Goal: Find specific fact: Find specific fact

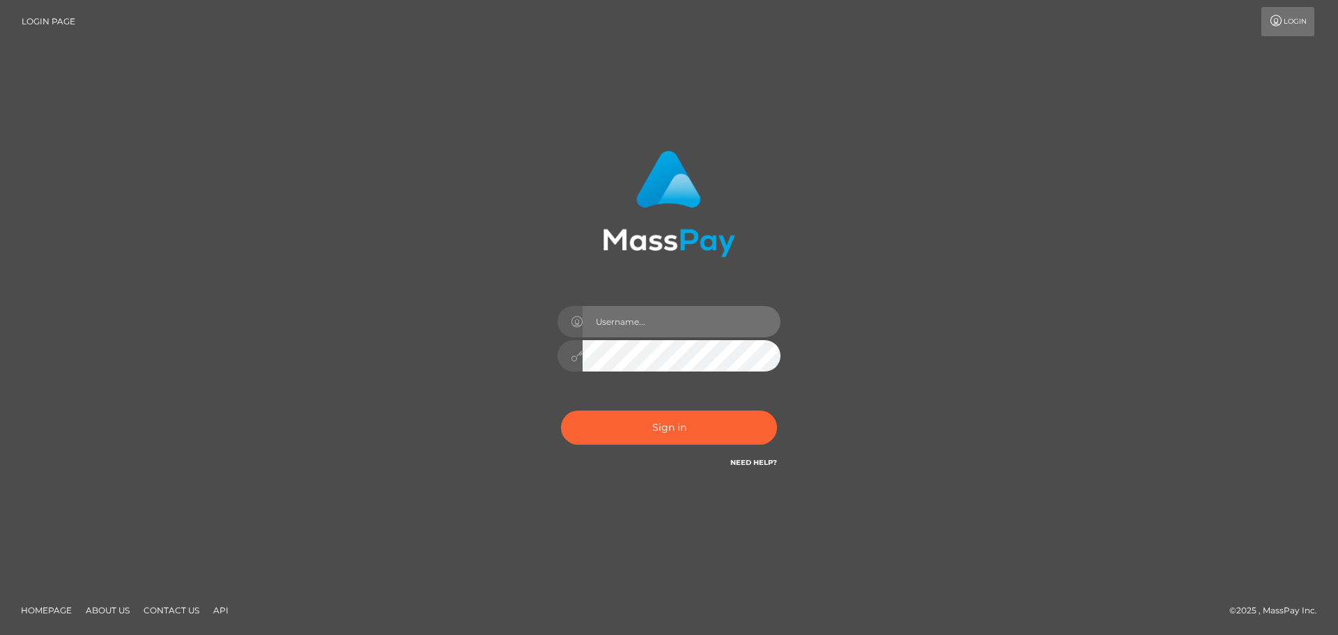
click at [655, 318] on input "text" at bounding box center [682, 321] width 198 height 31
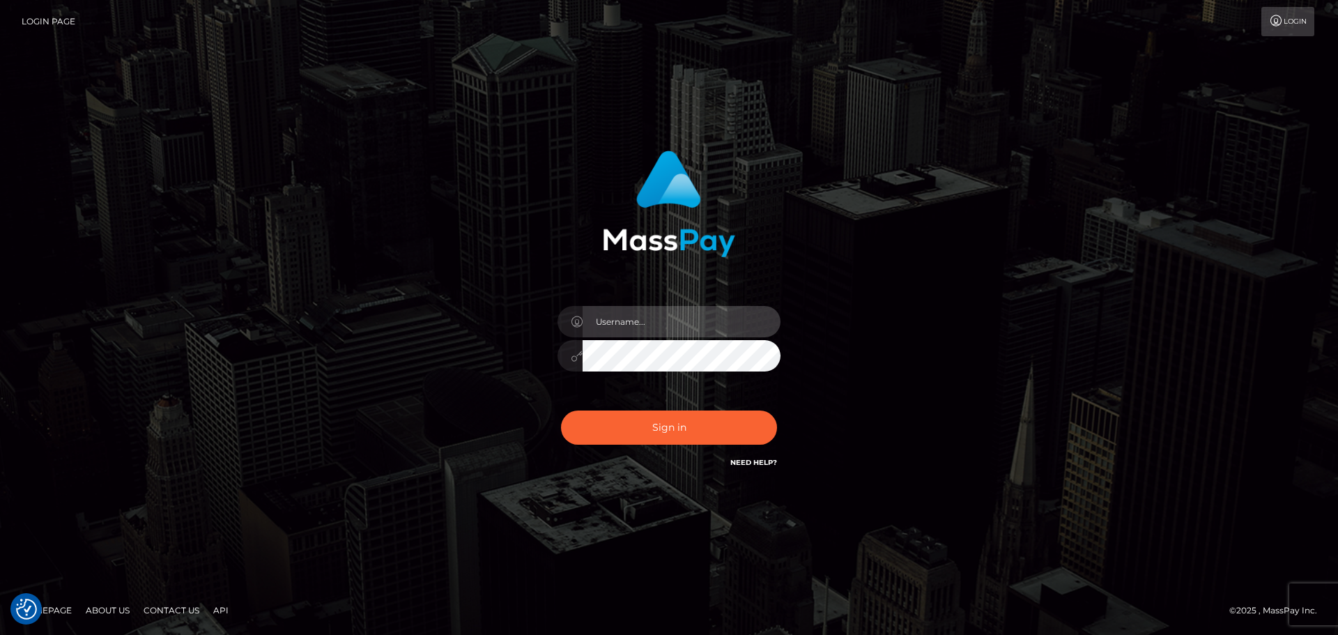
type input "carly.throne"
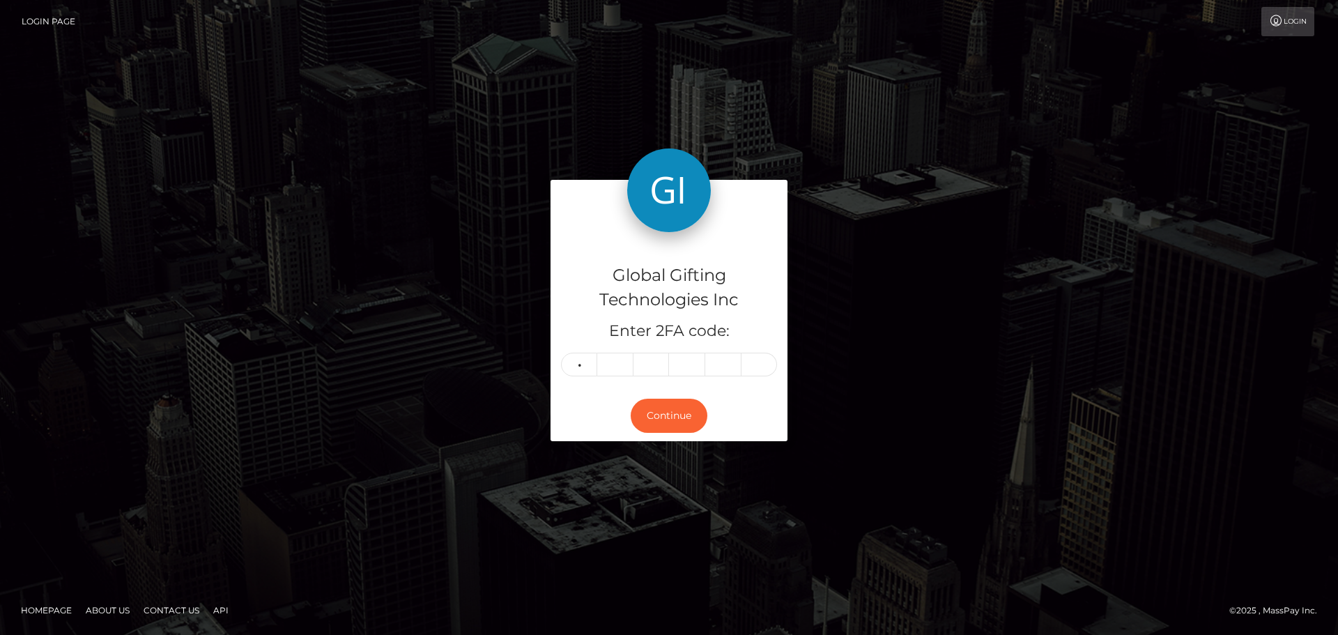
type input "1"
type input "0"
type input "6"
type input "1"
type input "3"
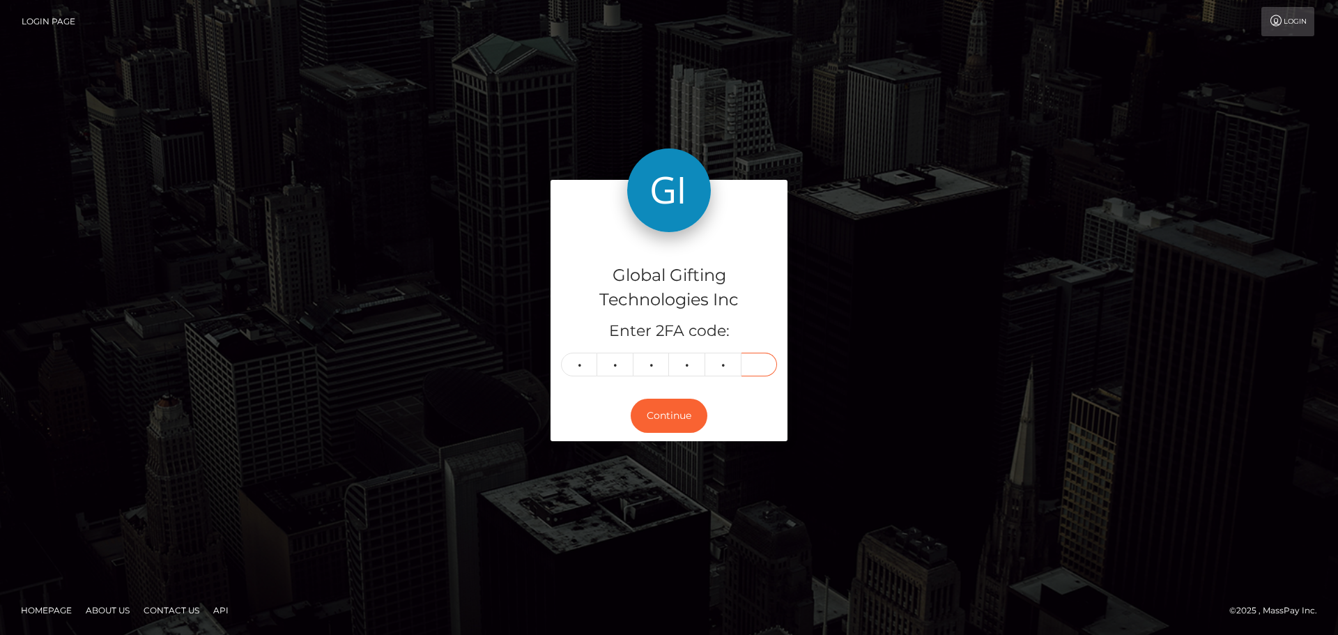
type input "2"
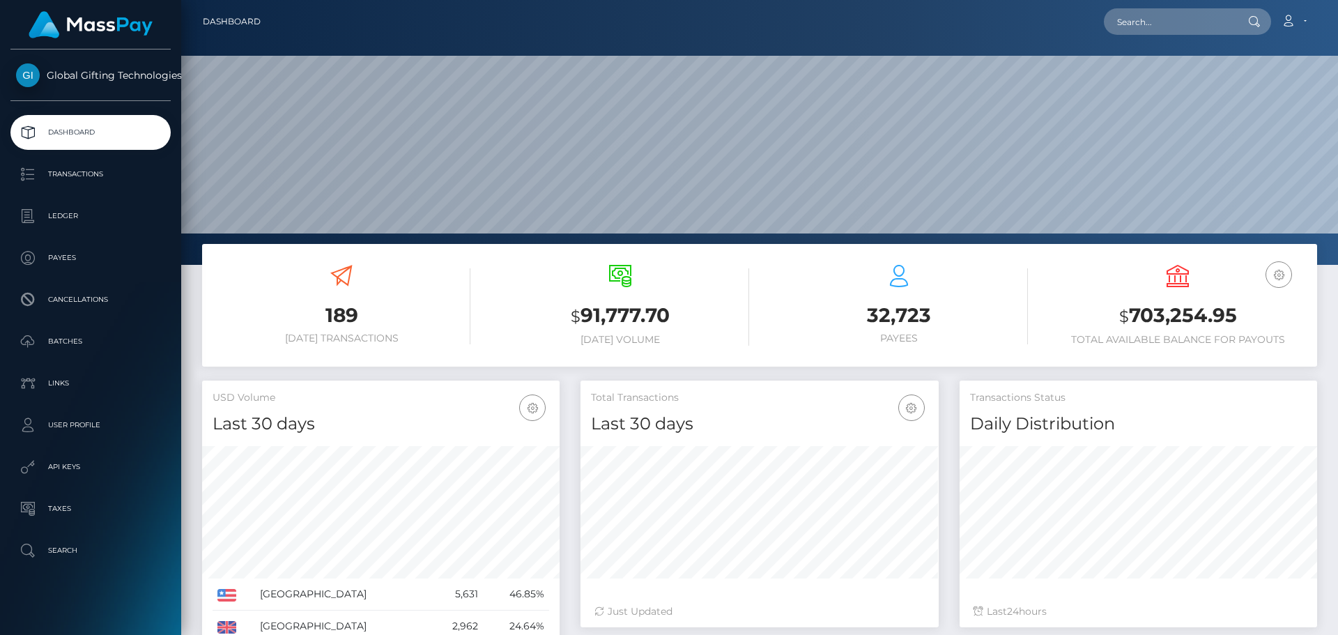
scroll to position [247, 358]
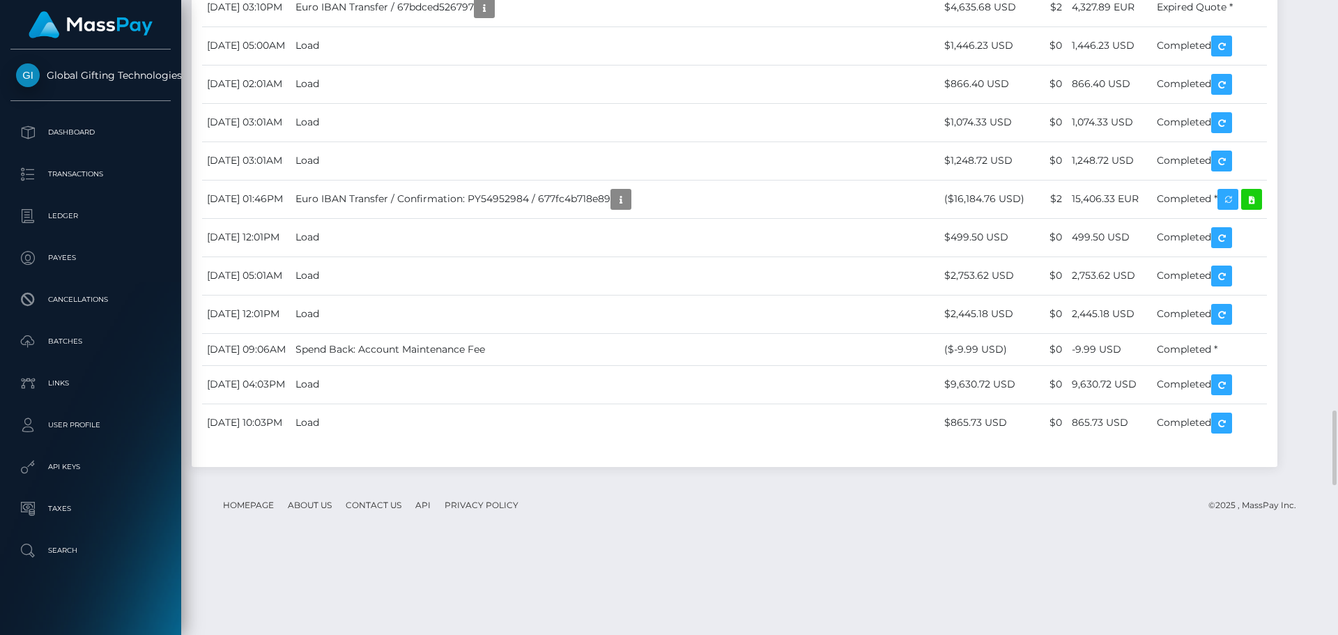
scroll to position [167, 358]
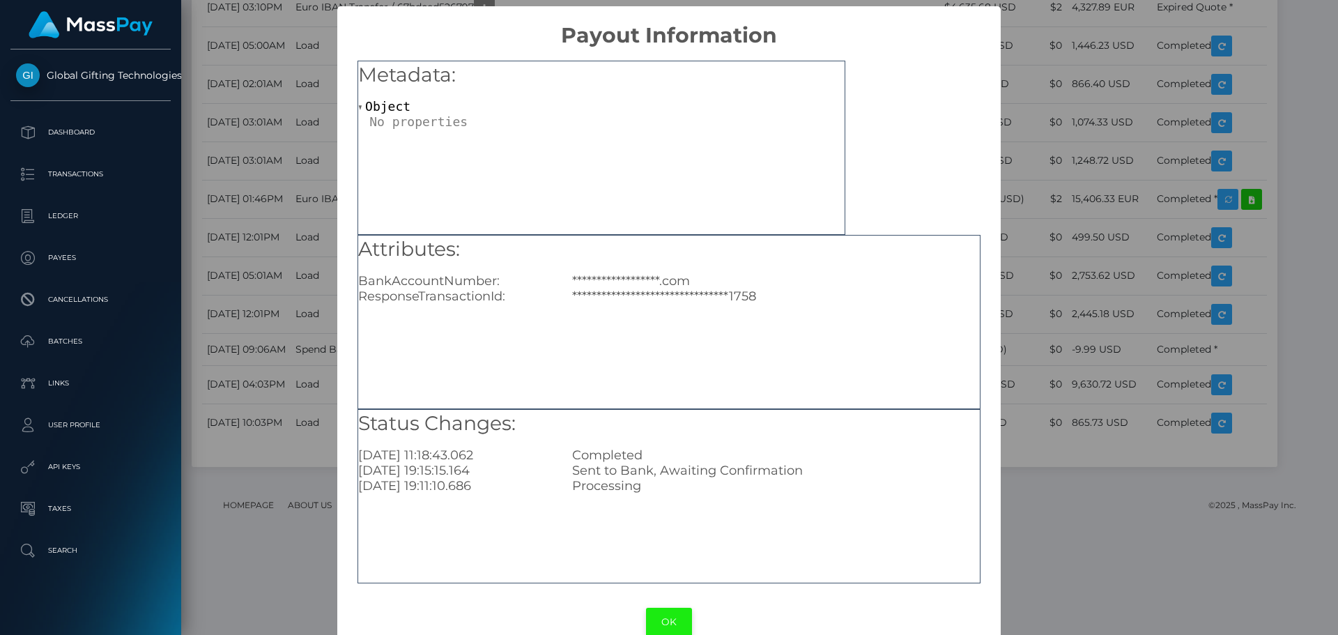
click at [663, 621] on button "OK" at bounding box center [669, 622] width 46 height 29
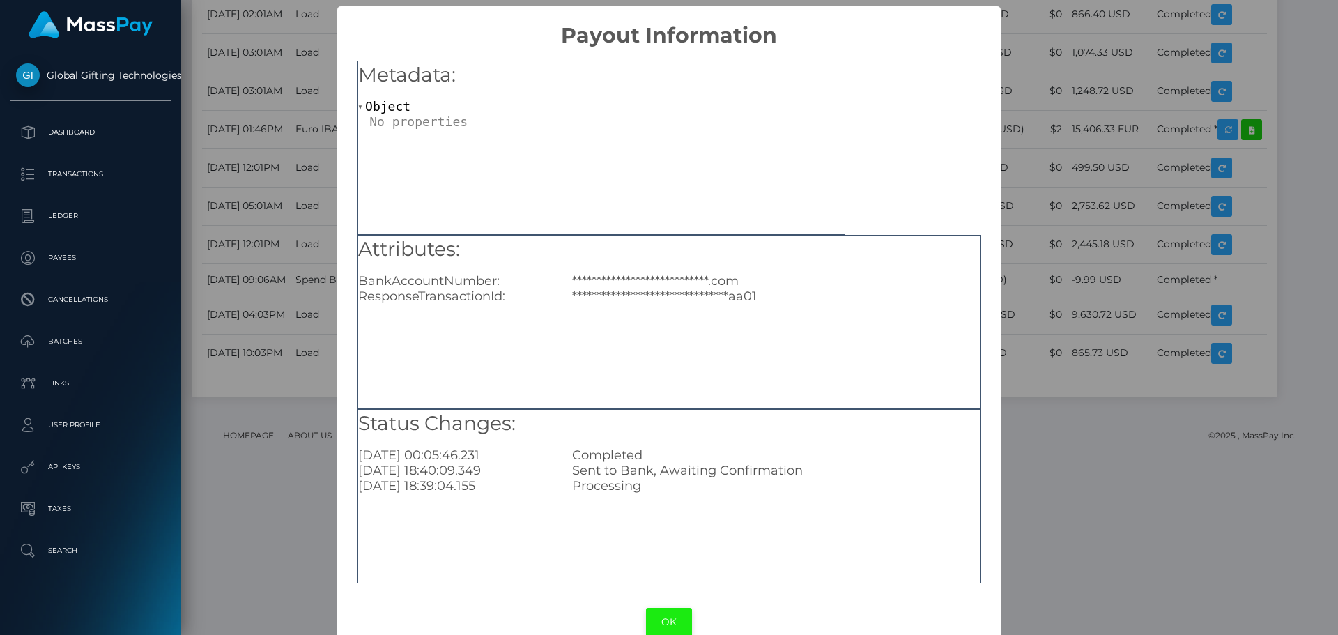
click at [677, 613] on button "OK" at bounding box center [669, 622] width 46 height 29
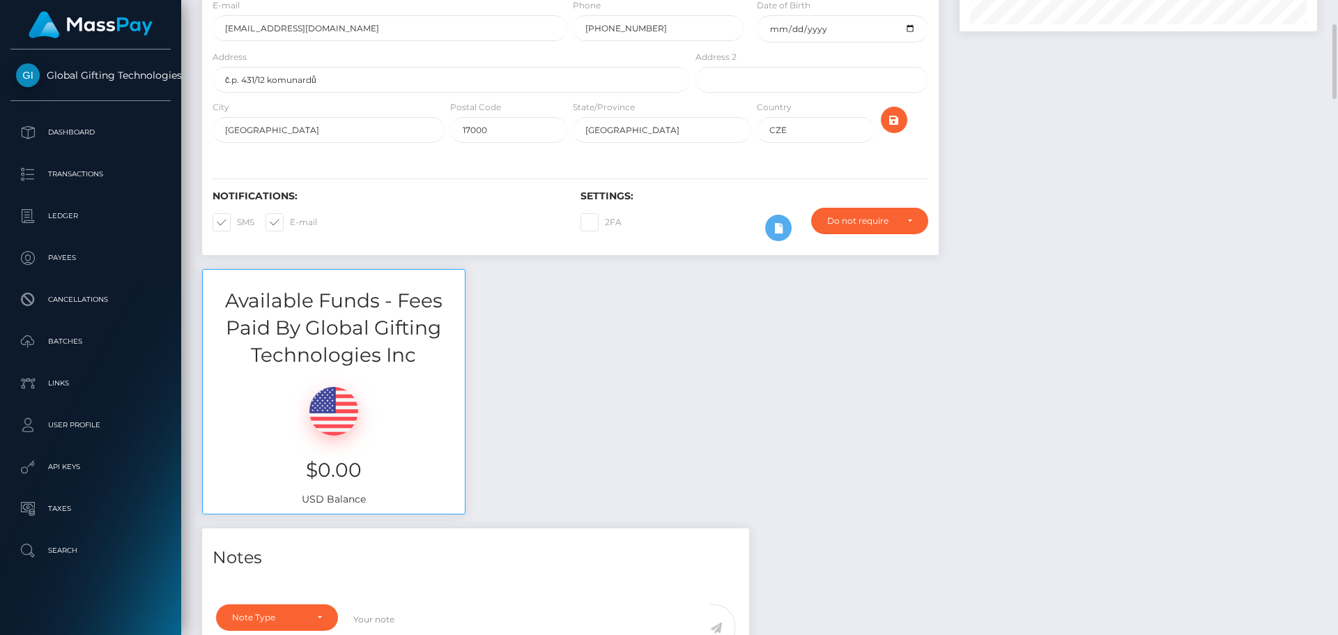
scroll to position [0, 0]
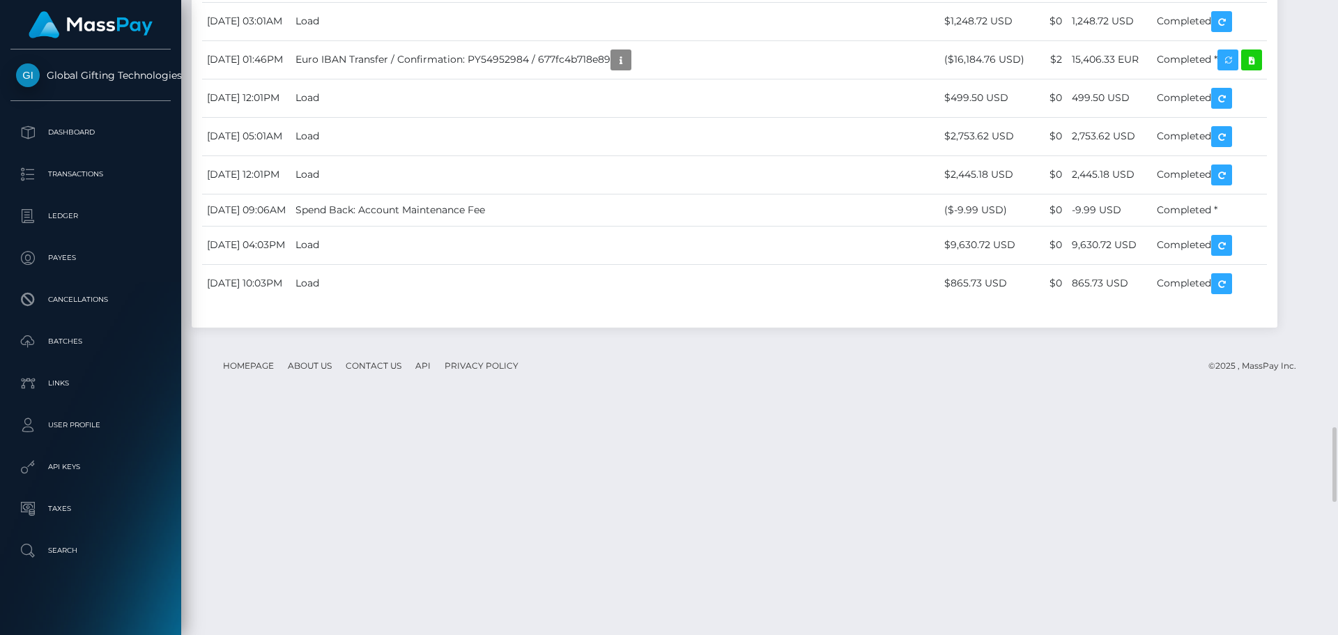
scroll to position [3345, 0]
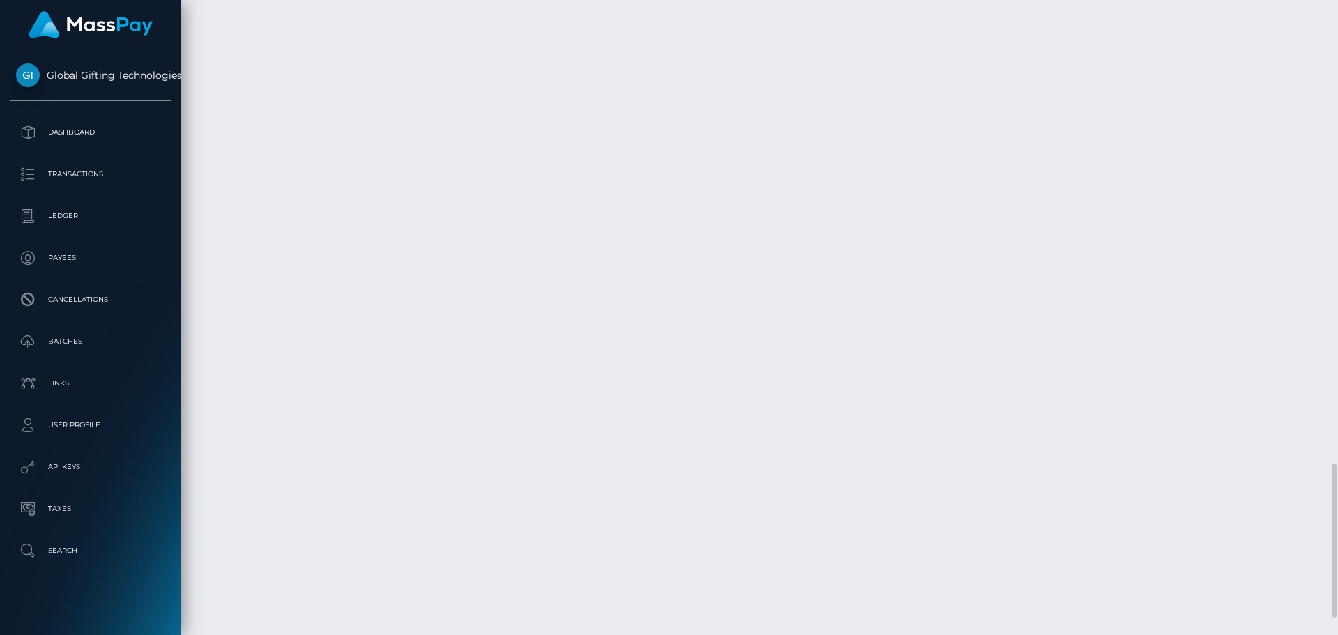
scroll to position [1906, 0]
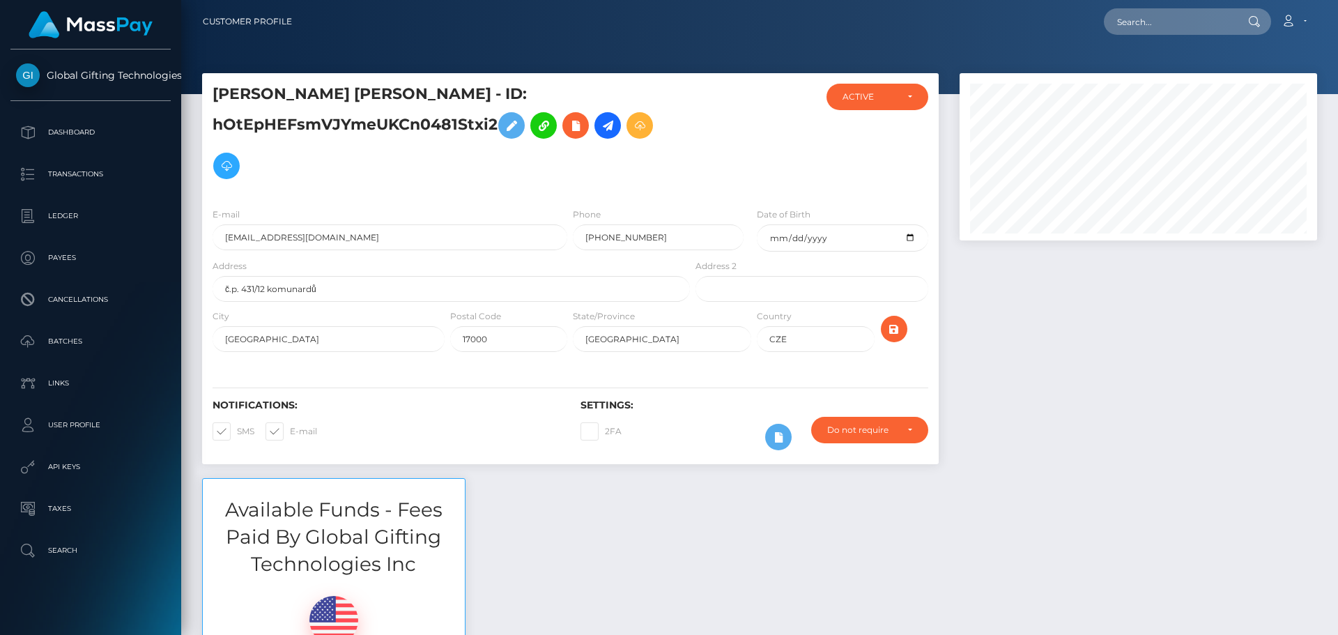
scroll to position [167, 358]
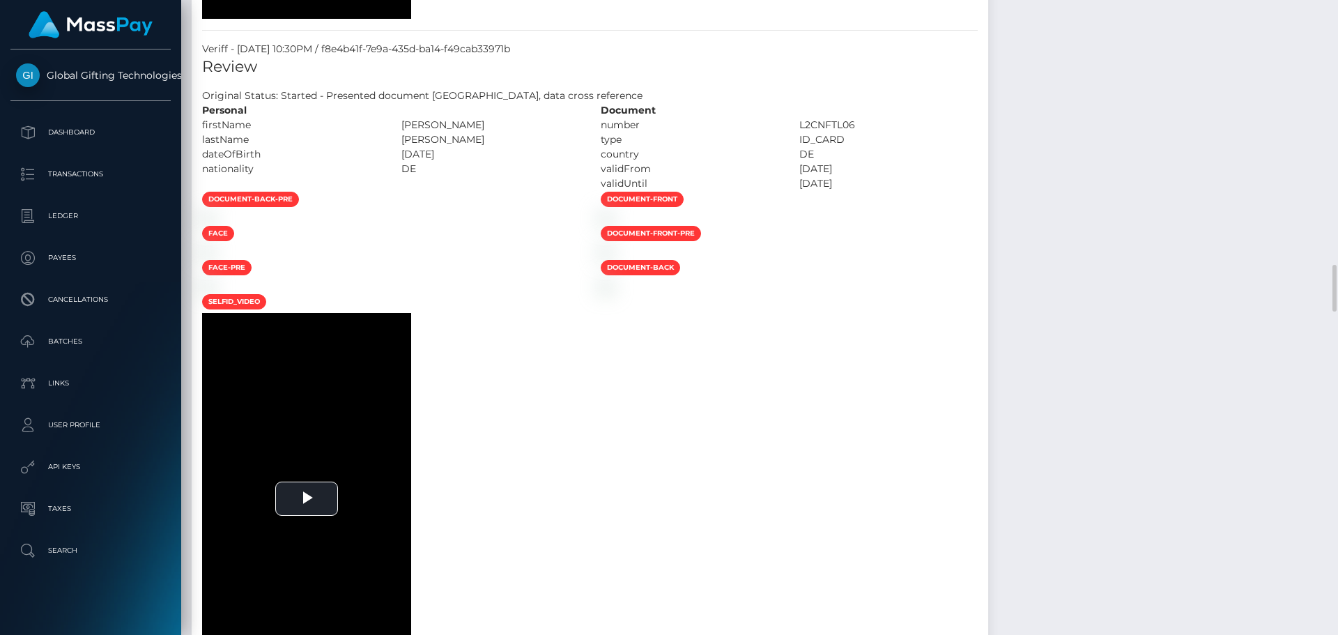
scroll to position [2927, 0]
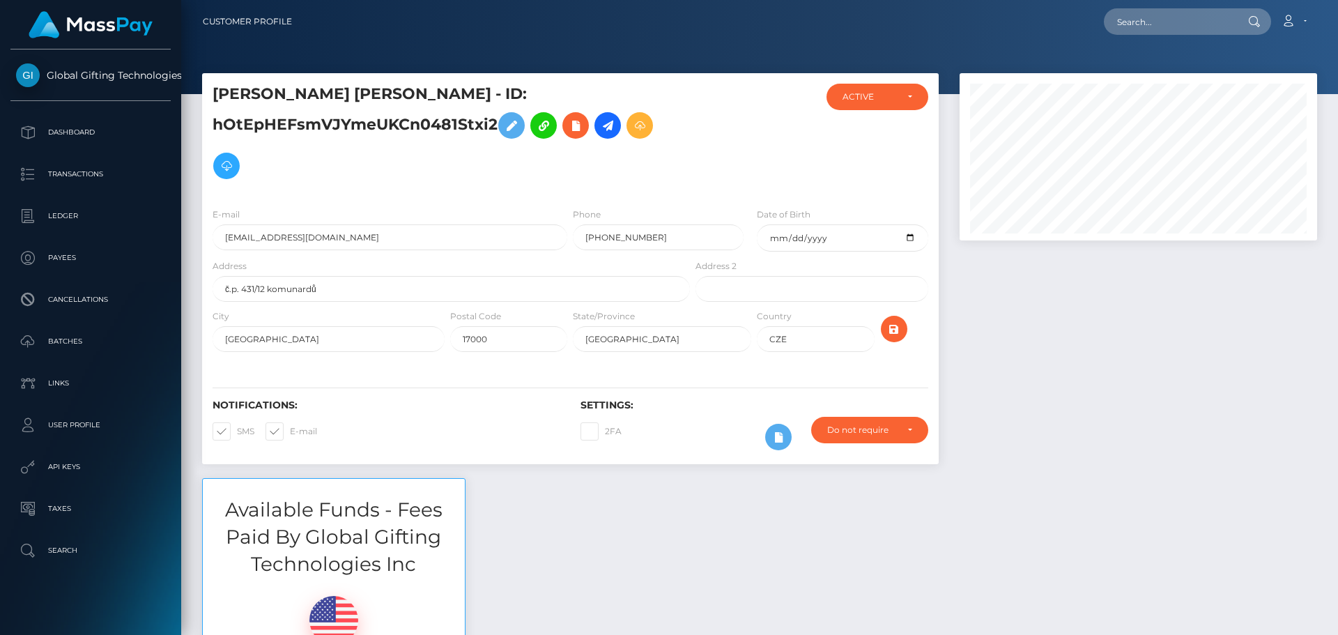
scroll to position [167, 358]
click at [383, 120] on h5 "[PERSON_NAME] [PERSON_NAME] - ID: hOtEpHEFsmVJYmeUKCn0481Stxi2" at bounding box center [448, 135] width 470 height 102
click at [383, 121] on h5 "[PERSON_NAME] [PERSON_NAME] - ID: hOtEpHEFsmVJYmeUKCn0481Stxi2" at bounding box center [448, 135] width 470 height 102
copy h5 "hOtEpHEFsmVJYmeUKCn0481Stxi2"
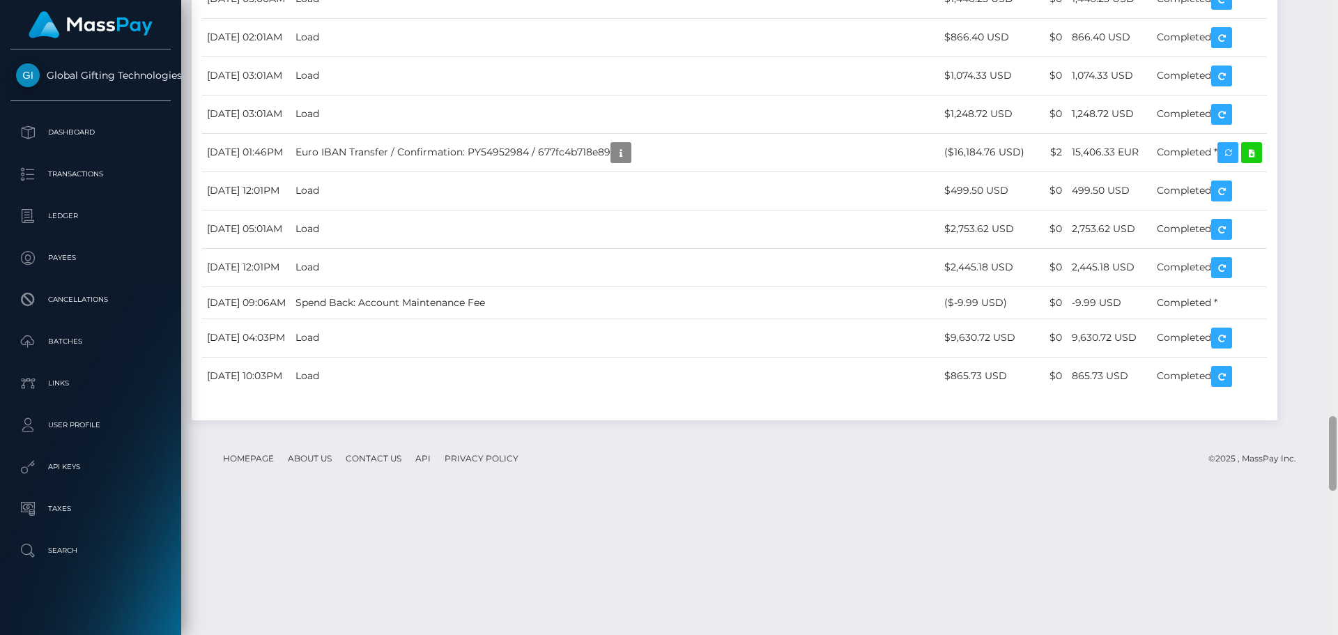
scroll to position [3619, 0]
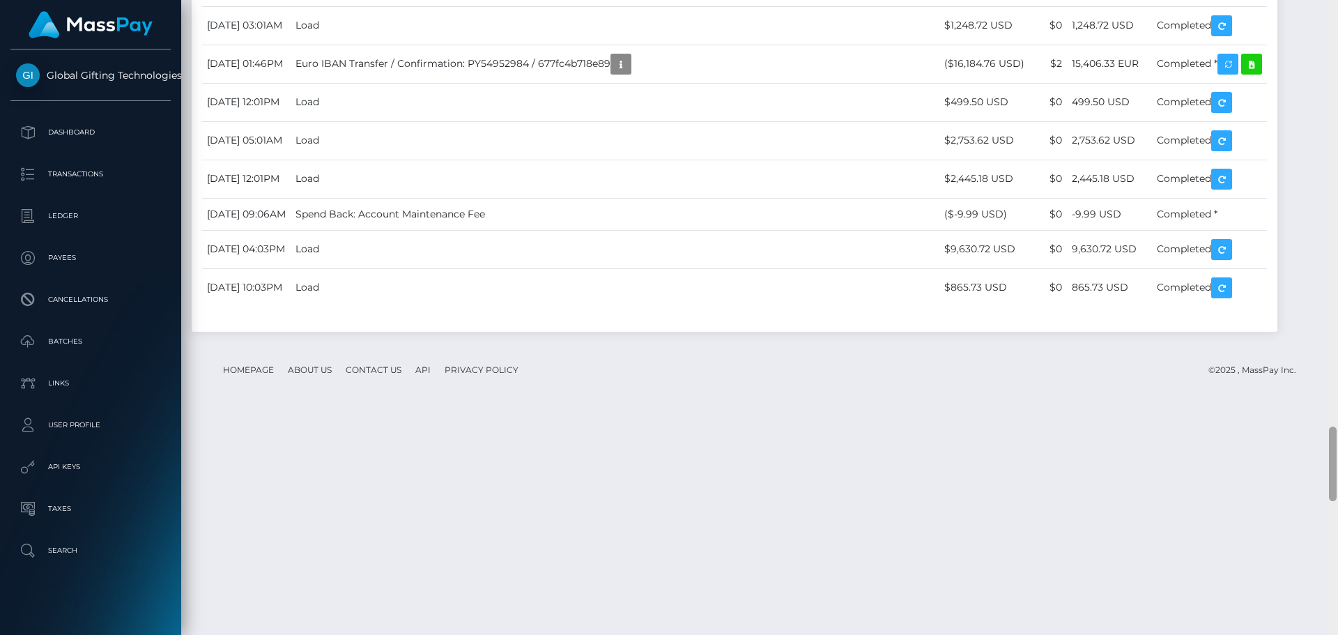
drag, startPoint x: 1334, startPoint y: 113, endPoint x: 1307, endPoint y: 482, distance: 370.4
click at [1307, 482] on div "Customer Profile Loading... Loading..." at bounding box center [759, 317] width 1157 height 635
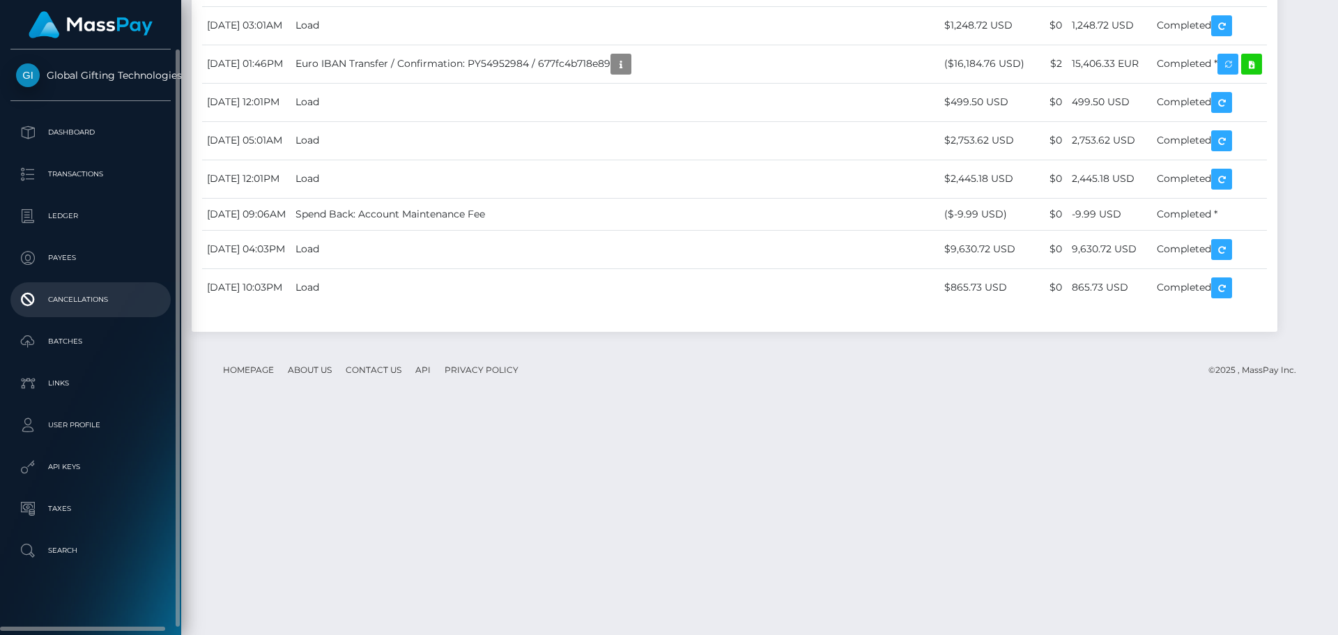
scroll to position [167, 358]
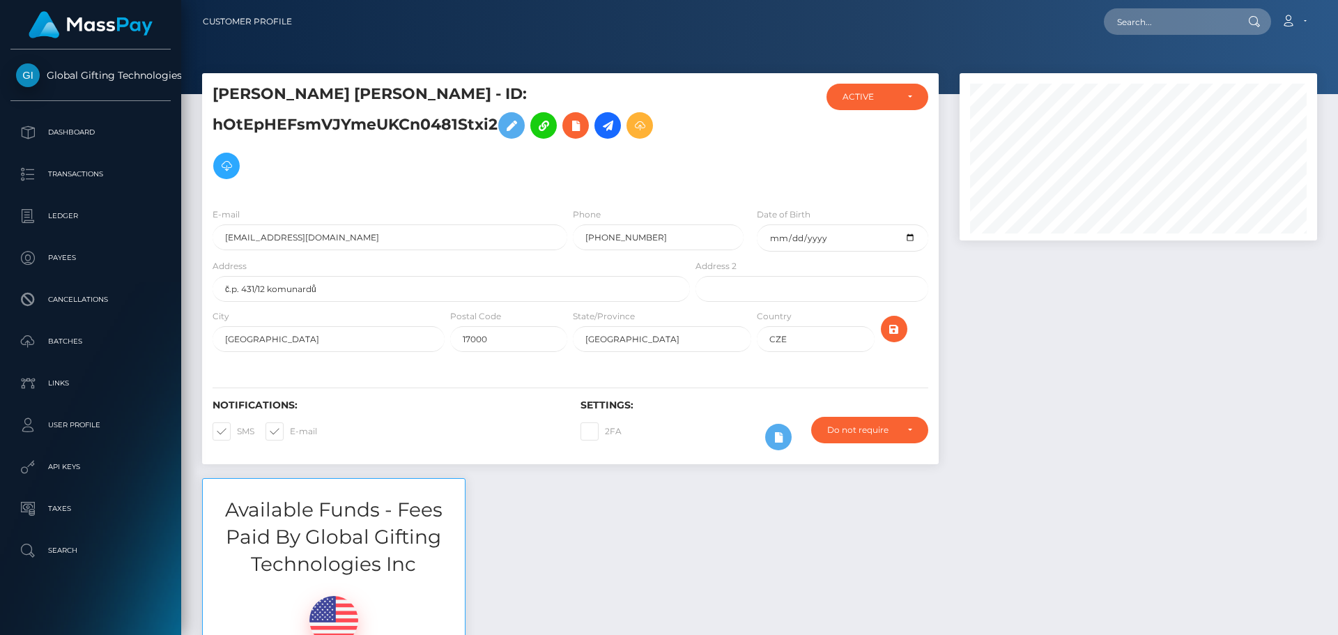
scroll to position [167, 358]
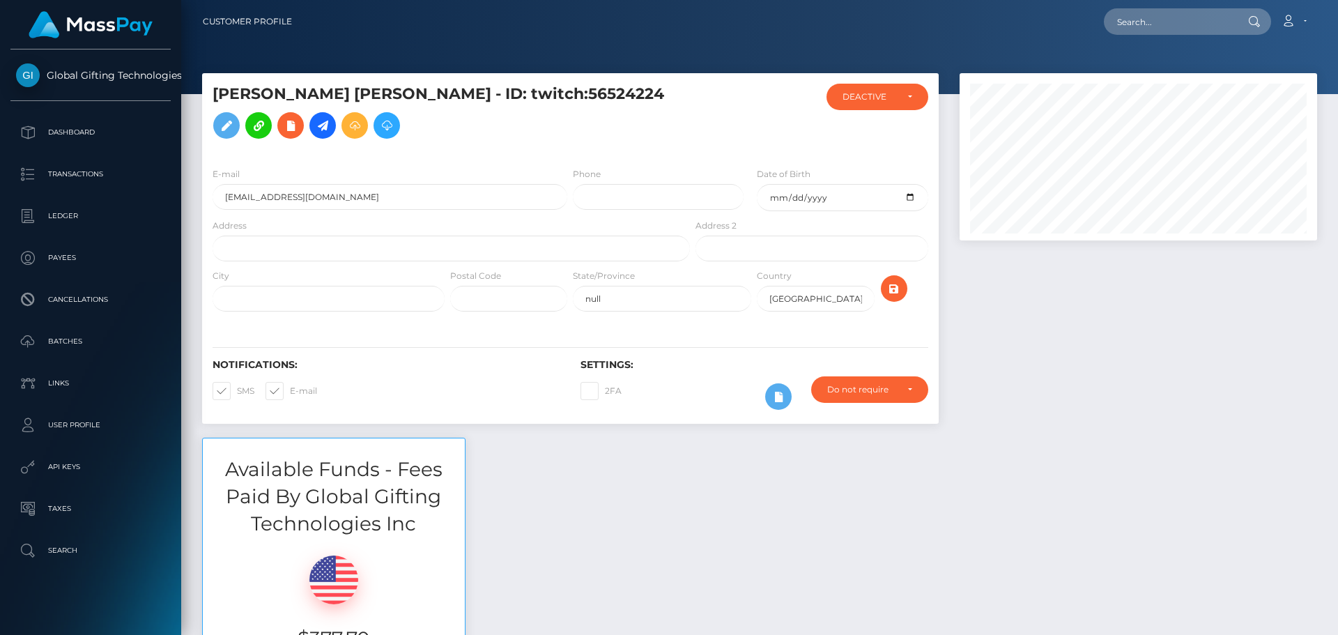
scroll to position [167, 358]
drag, startPoint x: 544, startPoint y: 103, endPoint x: 416, endPoint y: 111, distance: 128.5
click at [416, 111] on h5 "[PERSON_NAME] [PERSON_NAME] - ID: twitch:56524224" at bounding box center [448, 115] width 470 height 62
copy h5 "twitch:56524224"
drag, startPoint x: 346, startPoint y: 216, endPoint x: 206, endPoint y: 216, distance: 139.4
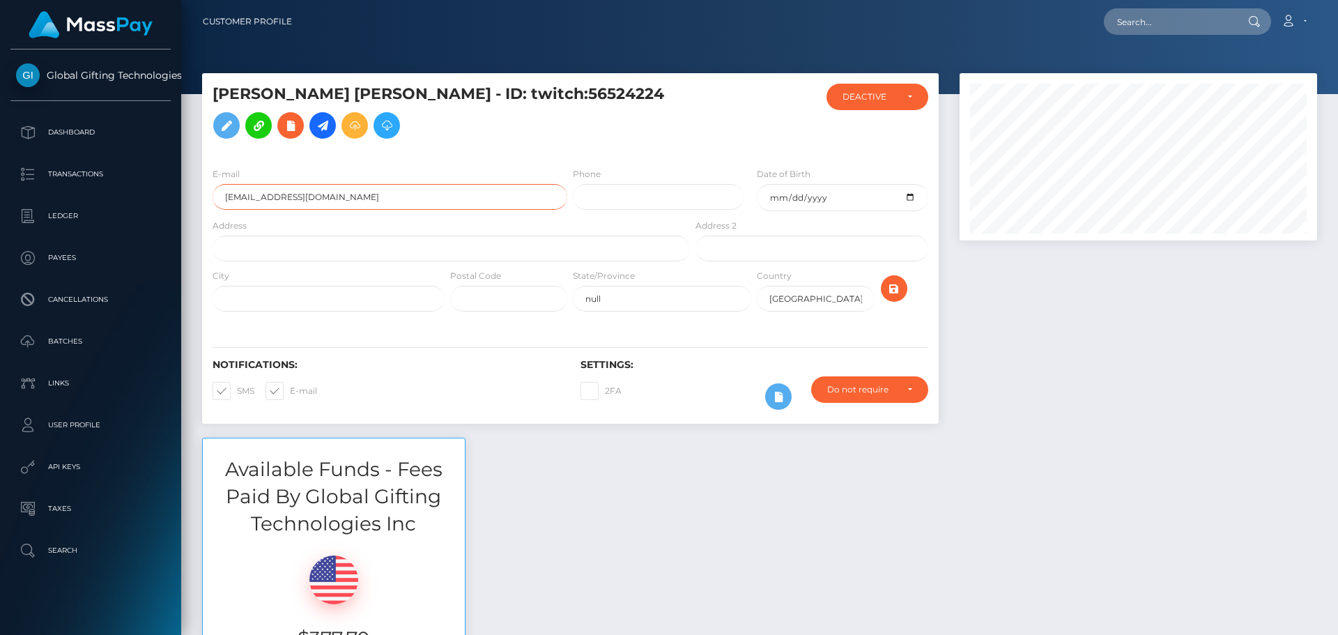
click at [206, 216] on div "E-mail limdj1234@gmail.com" at bounding box center [386, 193] width 368 height 52
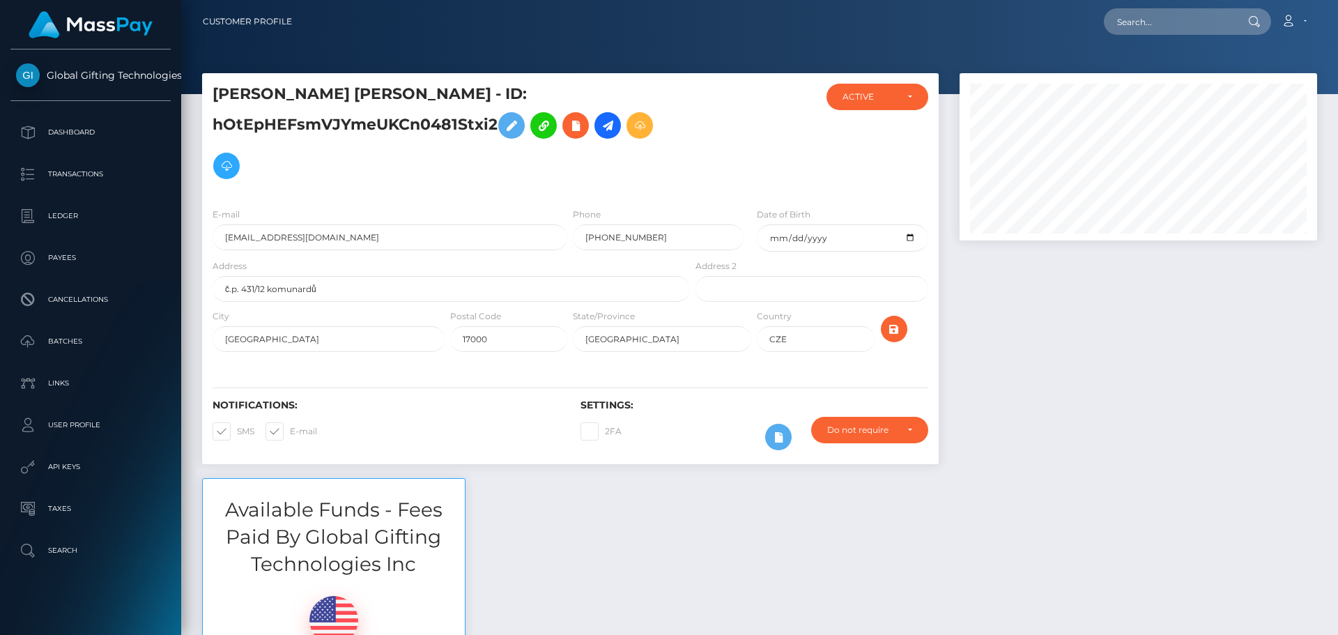
scroll to position [167, 358]
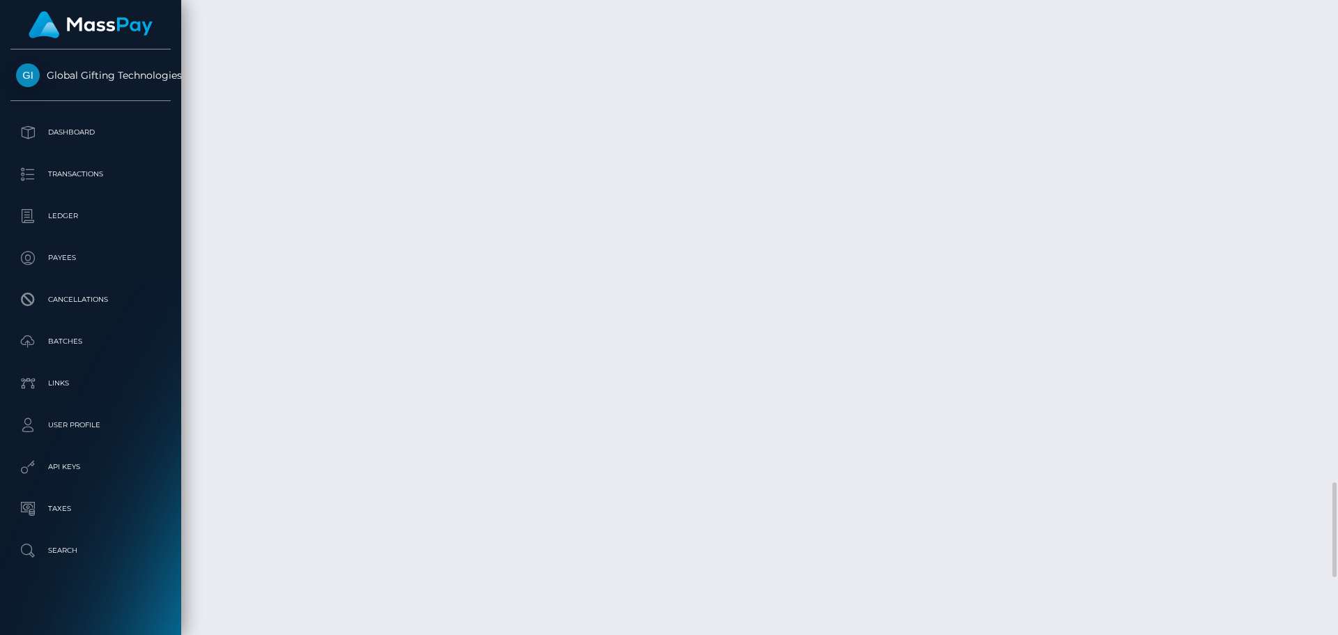
scroll to position [167, 358]
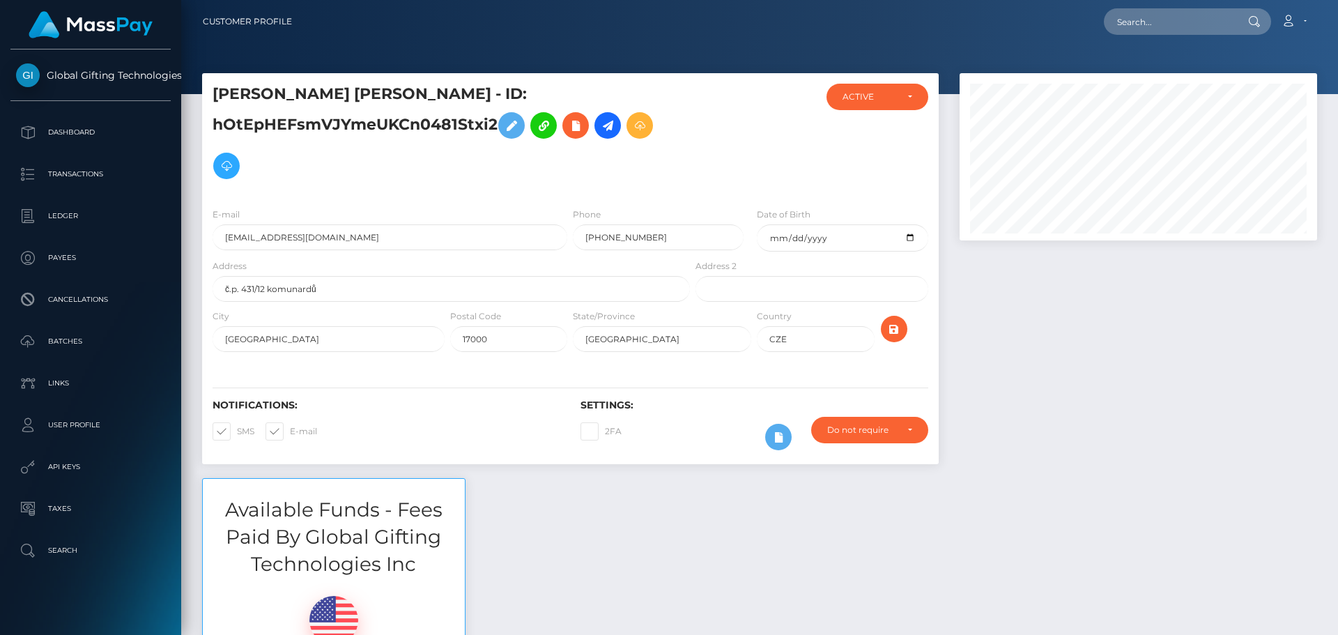
scroll to position [167, 358]
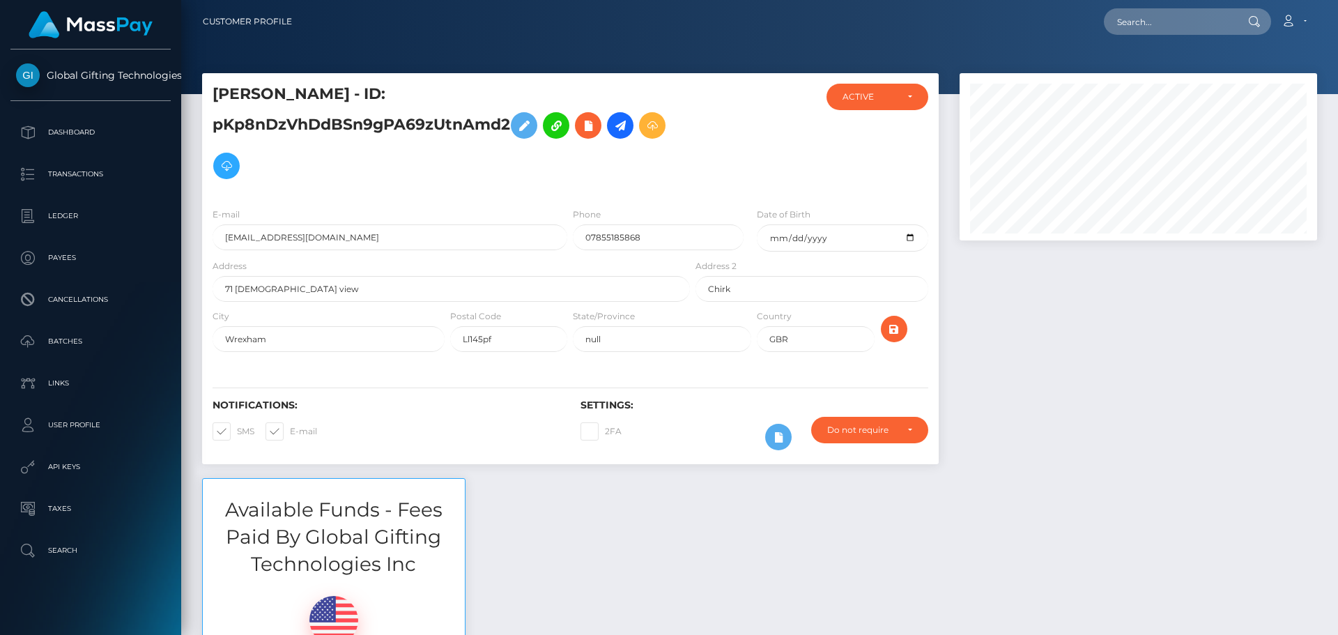
scroll to position [167, 358]
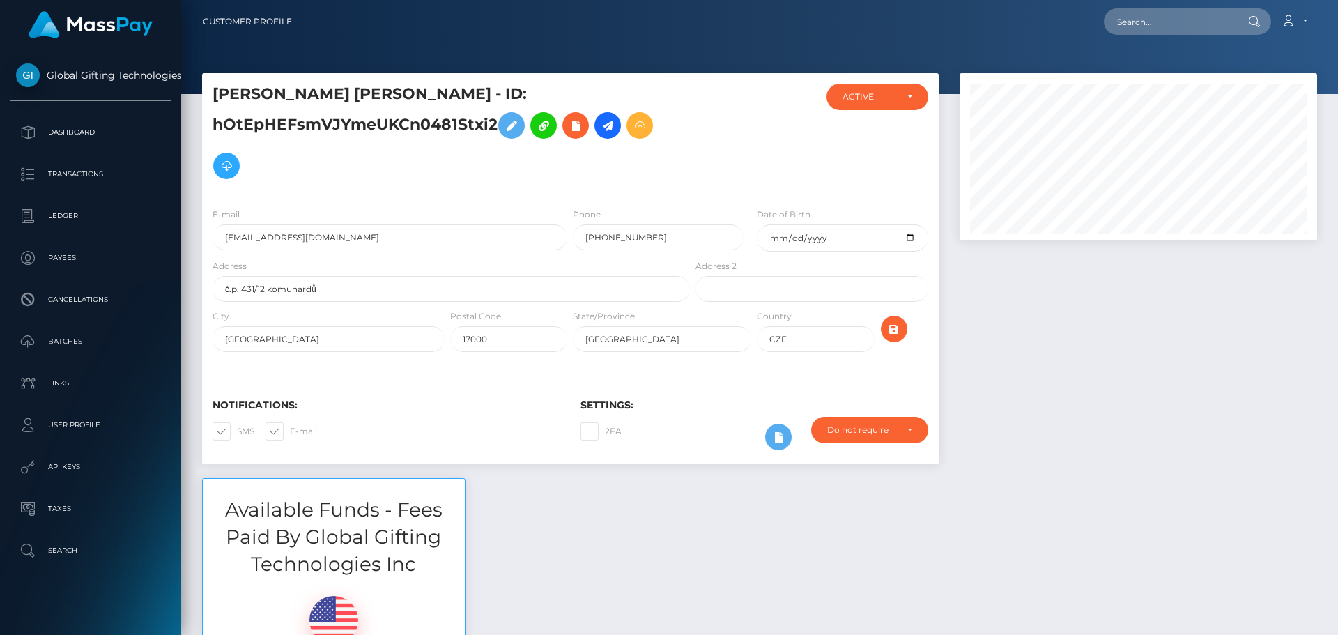
scroll to position [167, 358]
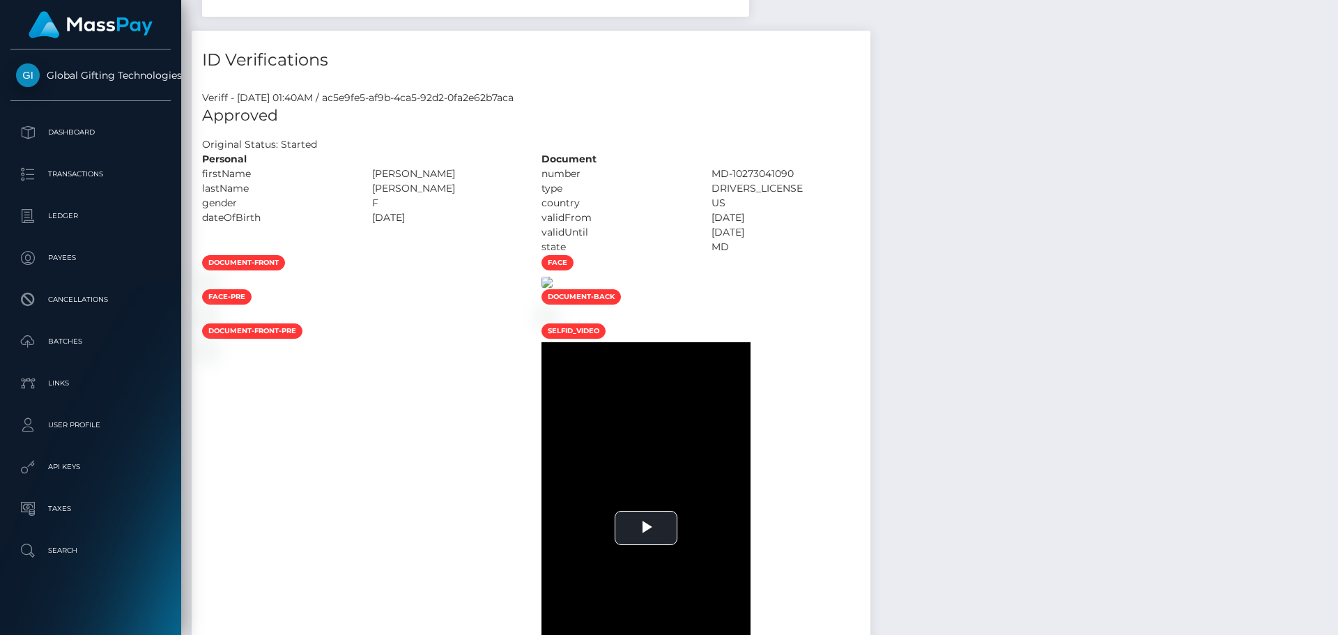
scroll to position [906, 0]
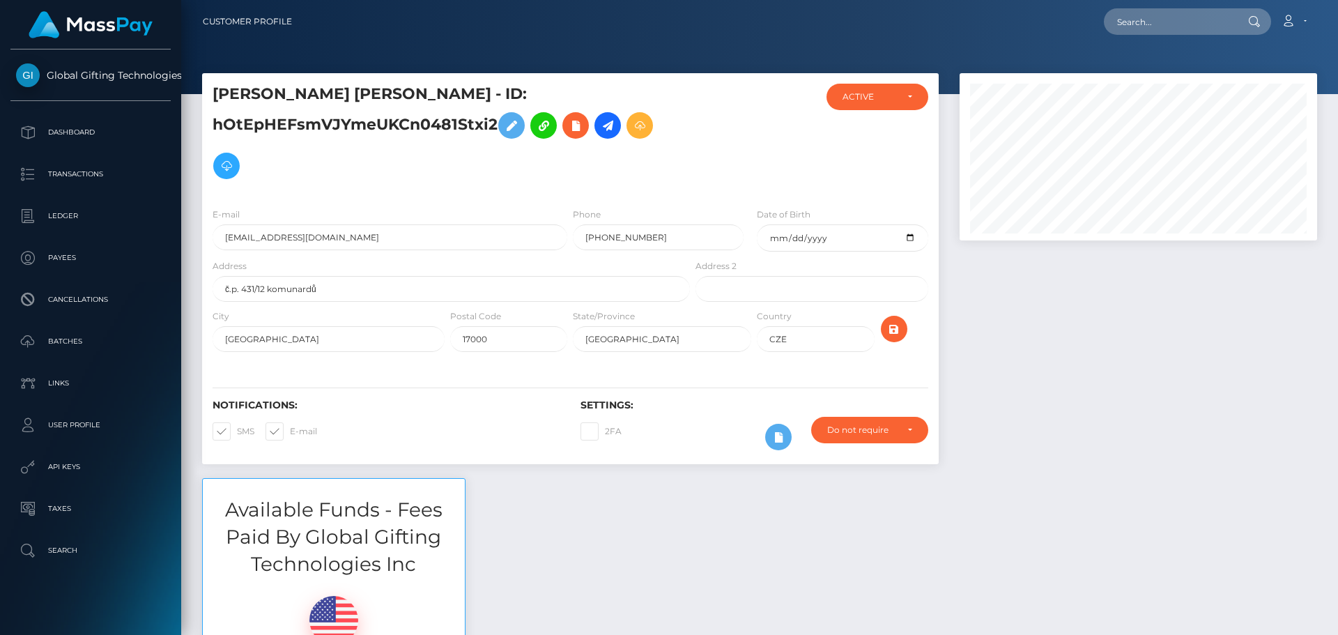
scroll to position [167, 358]
click at [1164, 24] on input "text" at bounding box center [1169, 21] width 131 height 26
paste input "twitch:56524224"
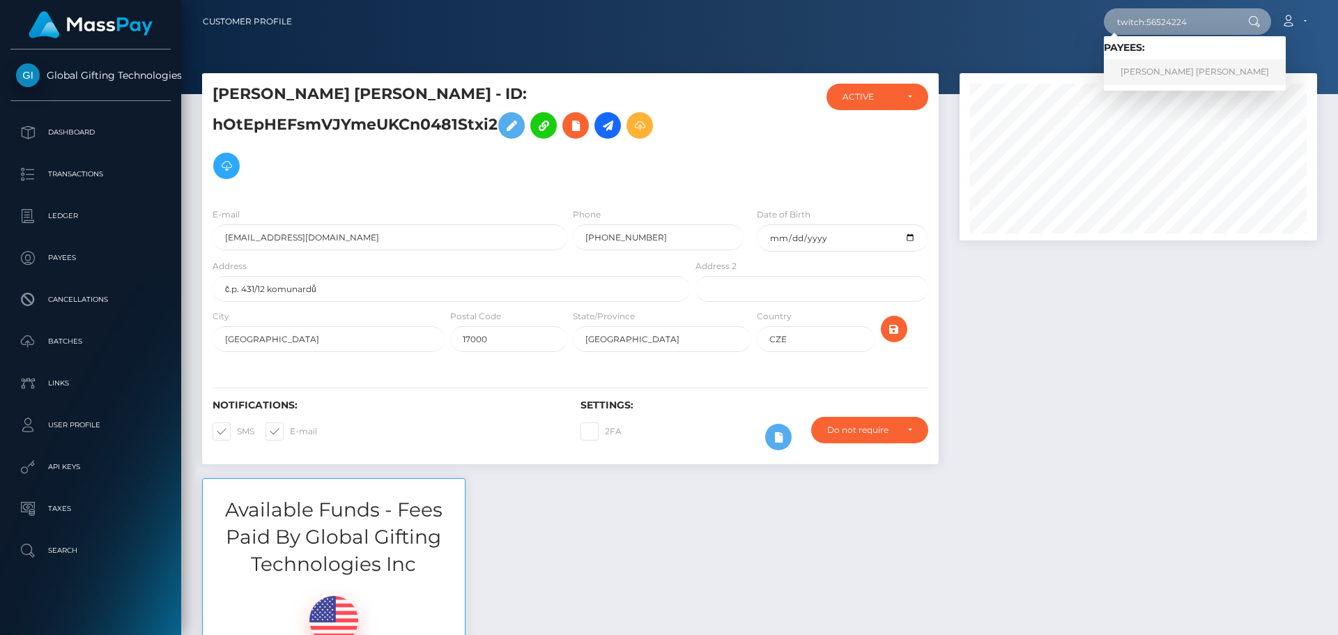
type input "twitch:56524224"
click at [1166, 63] on link "DAVID JEE-YOO LIM" at bounding box center [1195, 72] width 182 height 26
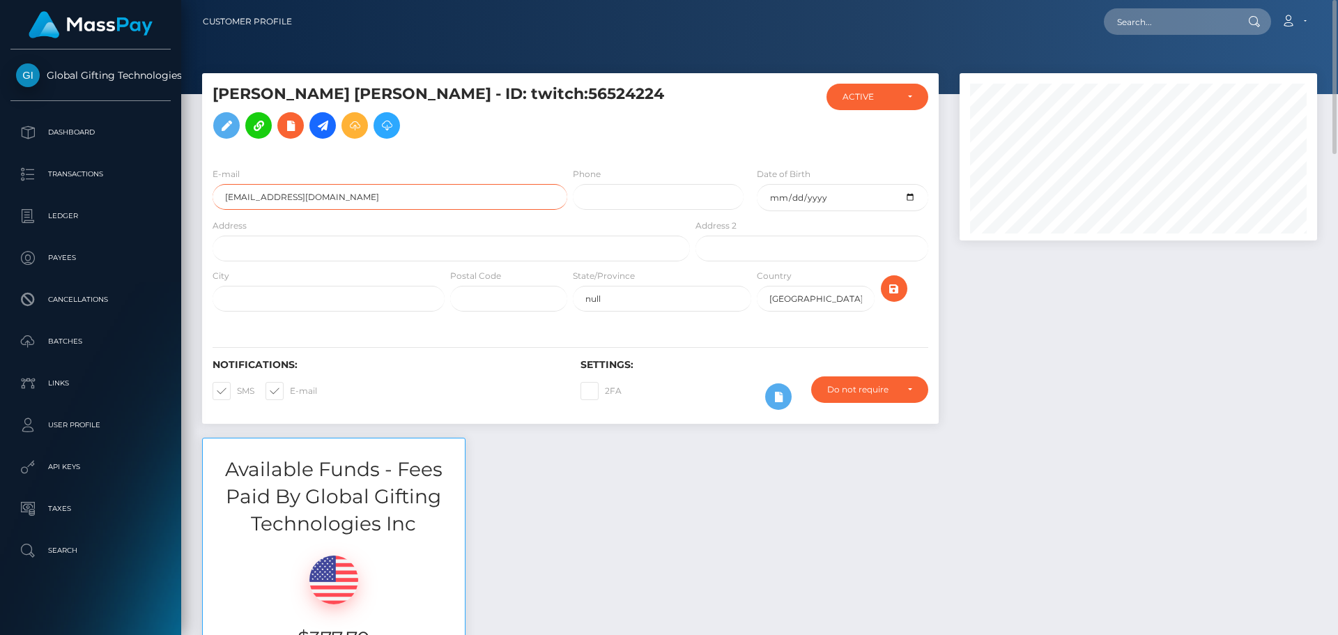
drag, startPoint x: 334, startPoint y: 223, endPoint x: 191, endPoint y: 221, distance: 143.6
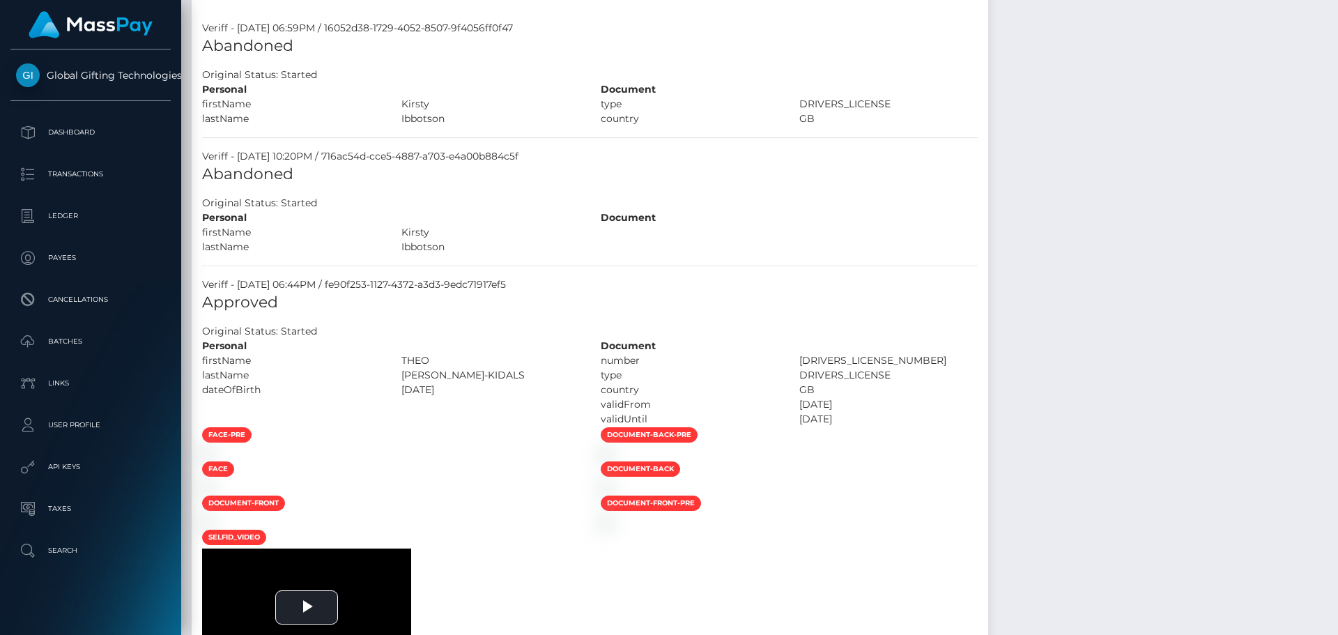
scroll to position [1115, 0]
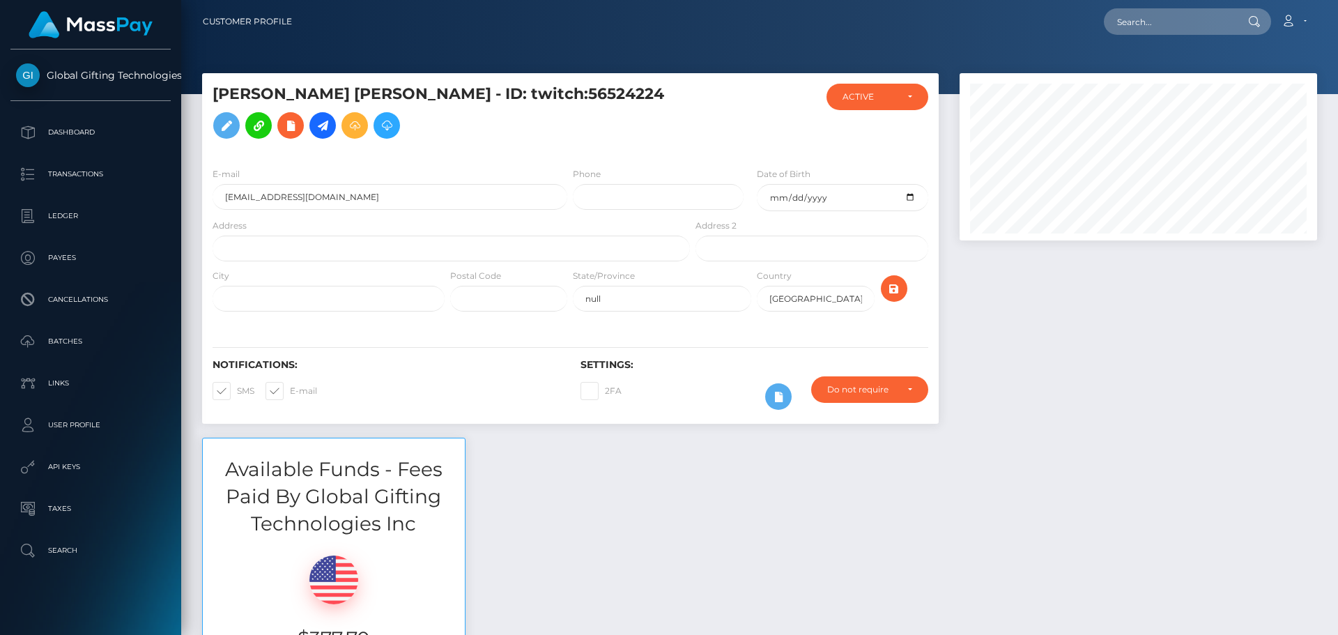
scroll to position [167, 358]
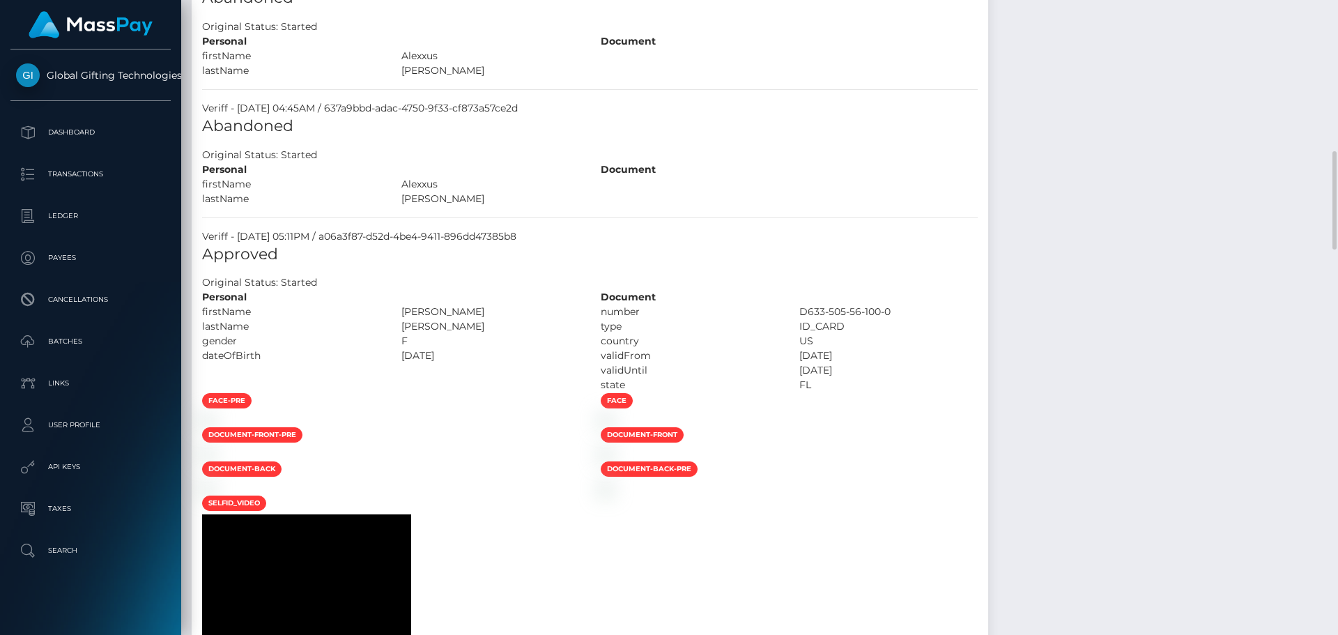
scroll to position [1394, 0]
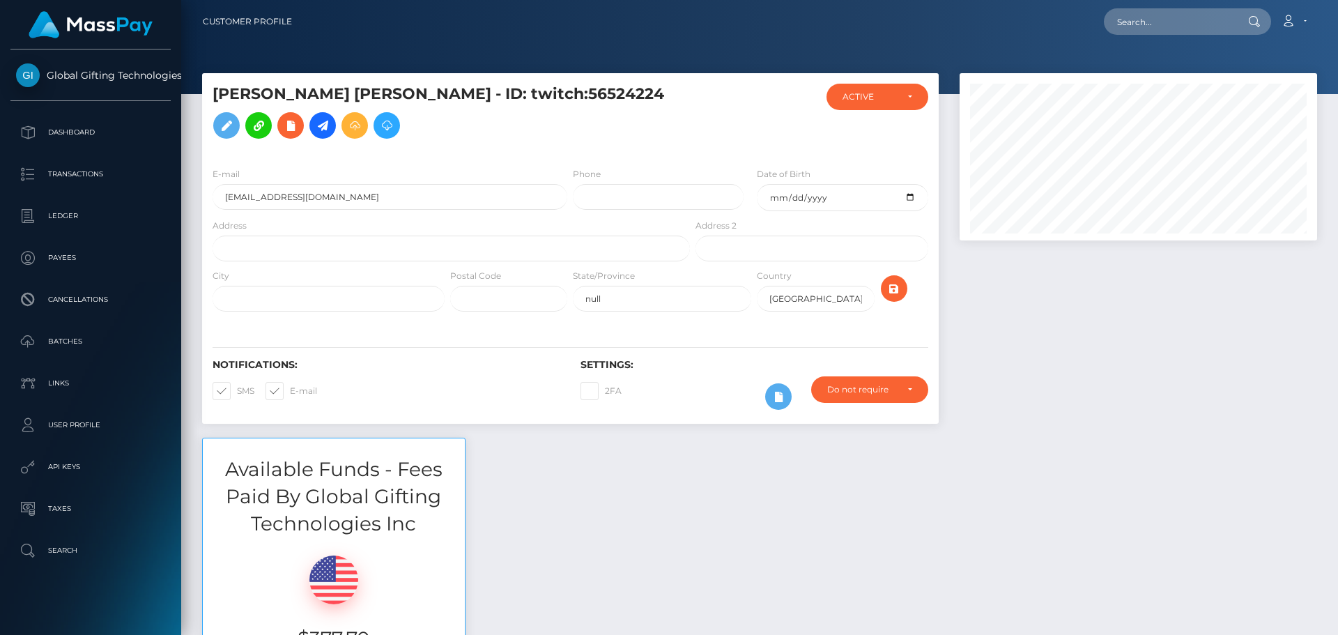
scroll to position [167, 358]
